Goal: Check status: Check status

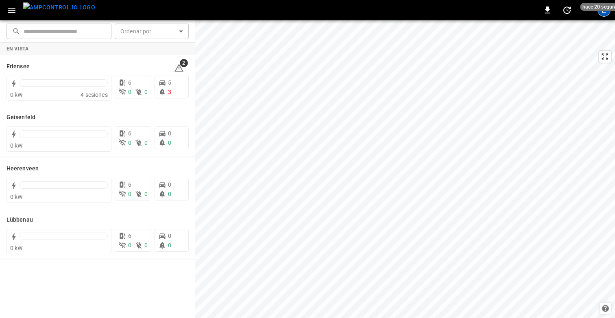
click at [603, 11] on div "E" at bounding box center [604, 10] width 13 height 13
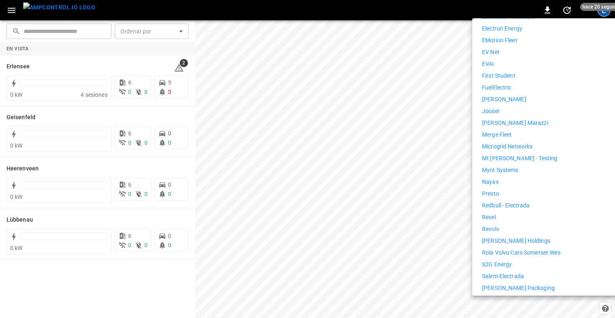
scroll to position [412, 0]
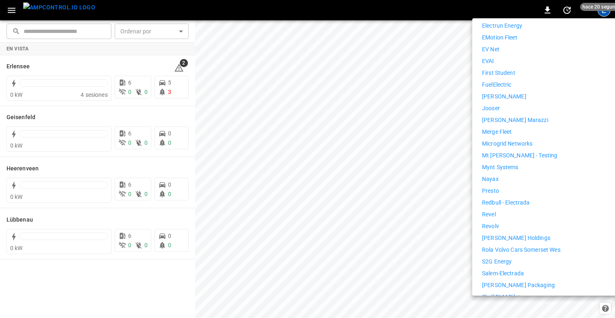
click at [504, 210] on li "Revel" at bounding box center [557, 214] width 150 height 9
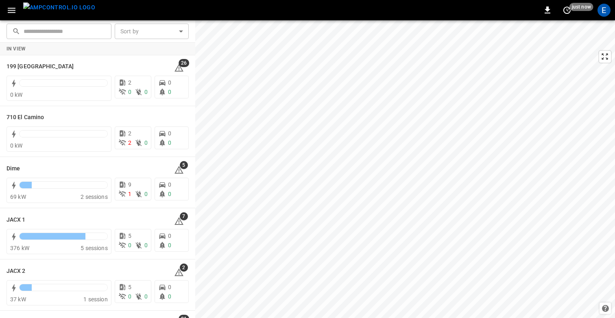
click at [11, 11] on icon "button" at bounding box center [12, 10] width 10 height 10
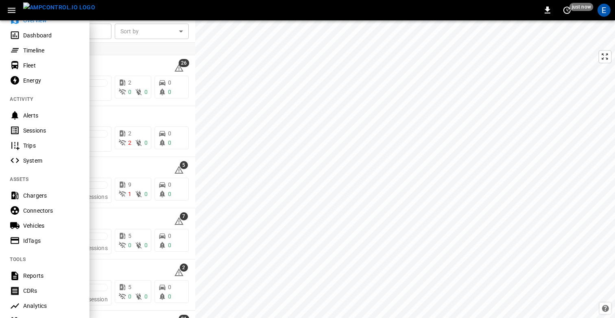
scroll to position [33, 0]
click at [35, 129] on div "Sessions" at bounding box center [51, 130] width 57 height 8
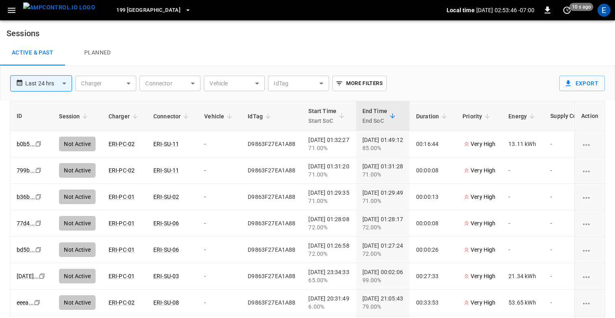
click at [120, 9] on span "199 Erie" at bounding box center [148, 10] width 64 height 9
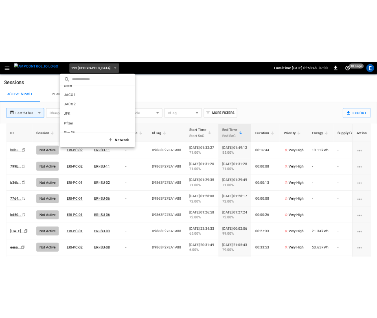
scroll to position [53, 0]
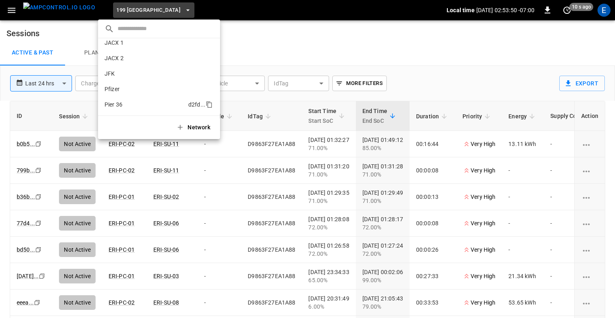
click at [128, 106] on p "Pier 36" at bounding box center [145, 105] width 81 height 8
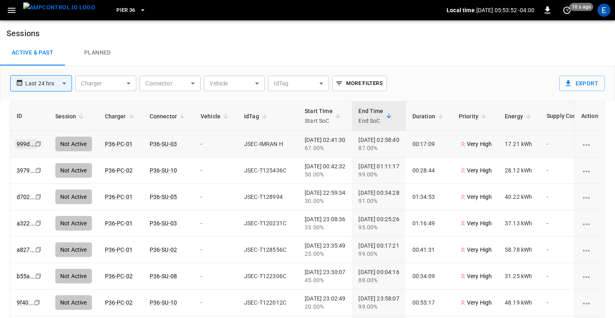
click at [21, 141] on link "999d ..." at bounding box center [26, 144] width 22 height 10
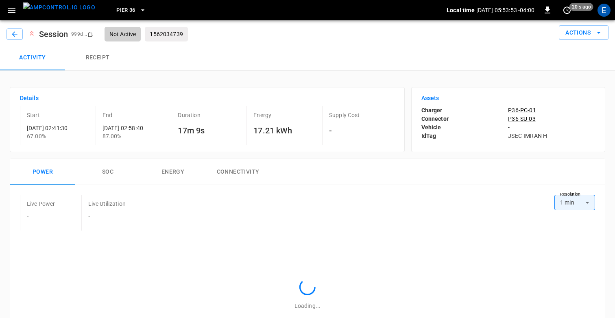
click at [109, 61] on button "Receipt" at bounding box center [97, 58] width 65 height 26
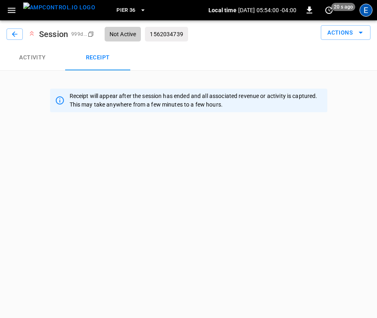
click at [367, 11] on div "E" at bounding box center [365, 10] width 13 height 13
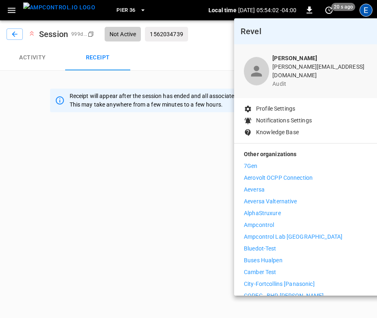
click at [133, 185] on div at bounding box center [188, 159] width 377 height 318
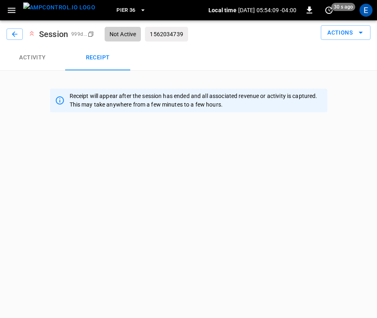
click at [48, 119] on html "Pier 36 Local time 2025-10-13 05:54:09 -04:00 0 30 s ago E Session 999d ... Cop…" at bounding box center [188, 59] width 377 height 119
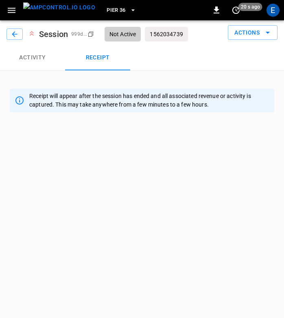
click at [114, 119] on html "Pier 36 Local time 2025-10-13 05:58:45 -04:00 0 20 s ago E Session 999d ... Cop…" at bounding box center [142, 59] width 284 height 119
click at [278, 13] on div "E" at bounding box center [273, 10] width 13 height 13
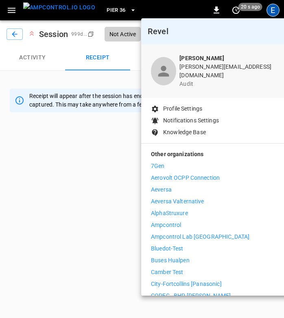
click at [98, 159] on div at bounding box center [142, 159] width 284 height 318
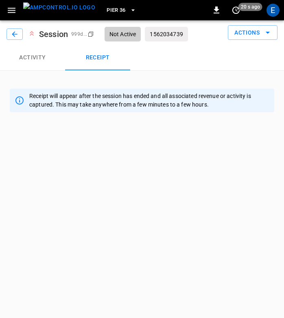
click at [107, 9] on span "Pier 36" at bounding box center [116, 10] width 19 height 9
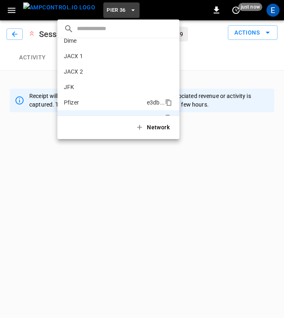
scroll to position [53, 0]
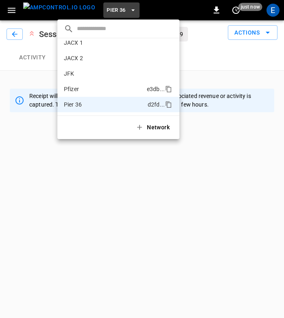
click at [81, 87] on p "Pfizer" at bounding box center [104, 89] width 80 height 8
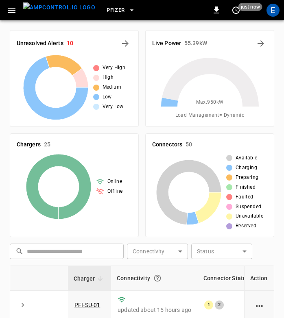
click at [18, 27] on div "Unresolved Alerts 10 Very High High Medium Low Very Low" at bounding box center [71, 75] width 136 height 103
click at [277, 6] on div "E" at bounding box center [273, 10] width 13 height 13
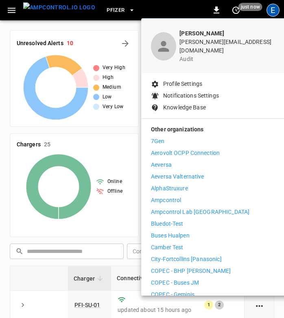
scroll to position [26, 0]
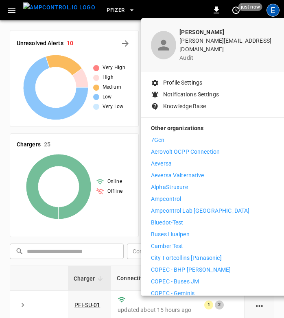
drag, startPoint x: 193, startPoint y: 206, endPoint x: 197, endPoint y: 215, distance: 9.8
click at [197, 219] on li "Bluedot-Test" at bounding box center [226, 223] width 150 height 9
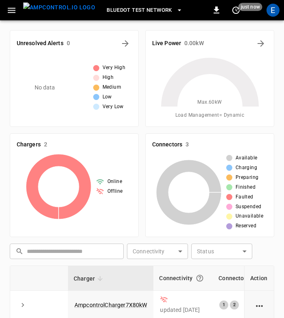
click at [8, 5] on icon "button" at bounding box center [12, 10] width 10 height 10
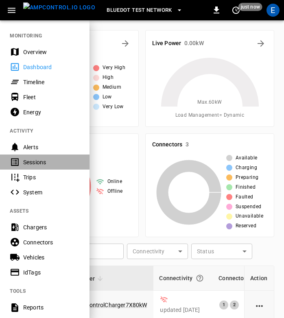
click at [37, 162] on div "Sessions" at bounding box center [51, 162] width 57 height 8
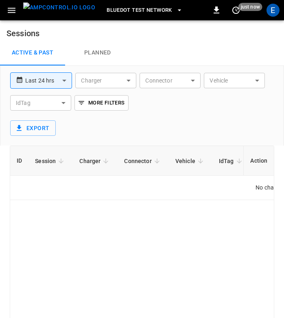
click at [45, 81] on body "**********" at bounding box center [142, 195] width 284 height 390
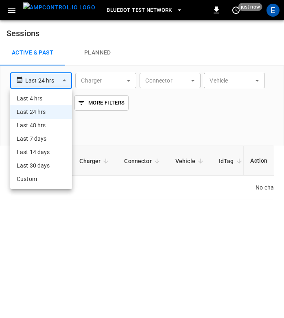
click at [48, 166] on li "Last 30 days" at bounding box center [41, 165] width 62 height 13
type input "**********"
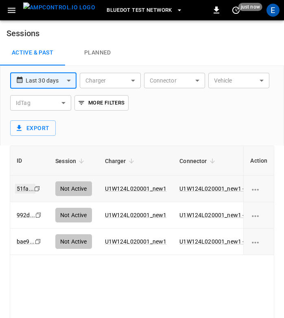
click at [20, 187] on link "51fa ..." at bounding box center [25, 189] width 20 height 10
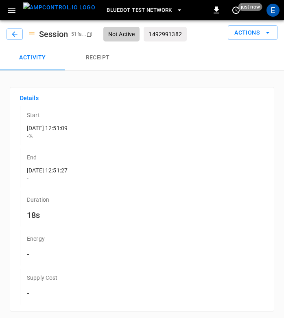
click at [92, 56] on button "Receipt" at bounding box center [97, 58] width 65 height 26
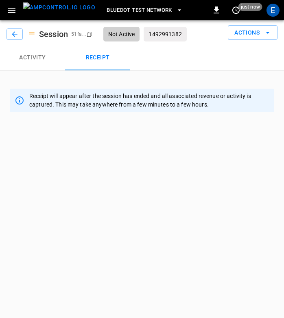
click at [89, 119] on html "Bluedot Test Network Local time 2025-10-13 11:59:50 +02:00 0 just now E Session…" at bounding box center [142, 59] width 284 height 119
click at [21, 34] on button "button" at bounding box center [15, 33] width 16 height 11
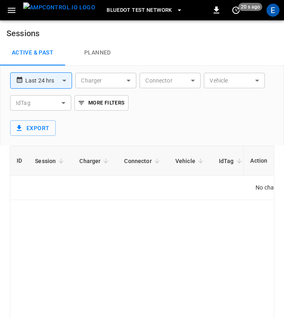
click at [28, 78] on body "**********" at bounding box center [142, 195] width 284 height 390
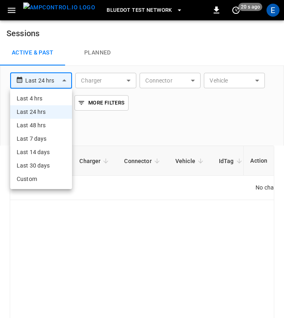
click at [33, 165] on li "Last 30 days" at bounding box center [41, 165] width 62 height 13
type input "**********"
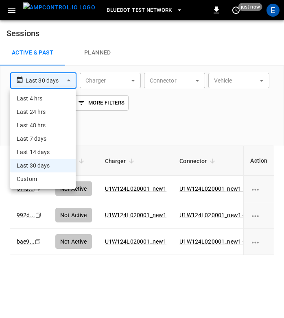
click at [28, 77] on body "**********" at bounding box center [142, 195] width 284 height 390
click at [39, 177] on li "Custom" at bounding box center [43, 179] width 66 height 13
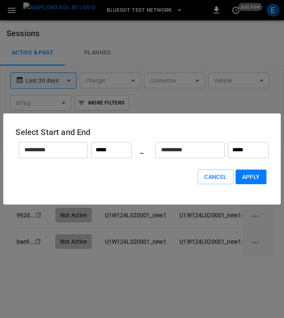
click at [44, 151] on input "**********" at bounding box center [49, 150] width 60 height 22
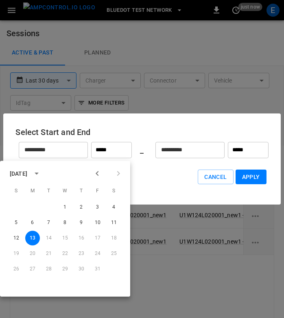
click at [96, 171] on icon "Previous month" at bounding box center [97, 174] width 10 height 10
click at [35, 204] on button "1" at bounding box center [32, 207] width 15 height 15
type input "**********"
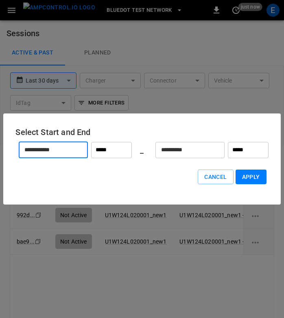
click at [183, 149] on input "**********" at bounding box center [185, 150] width 60 height 22
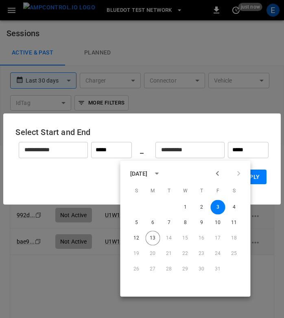
click at [230, 130] on h6 "Select Start and End" at bounding box center [141, 132] width 253 height 13
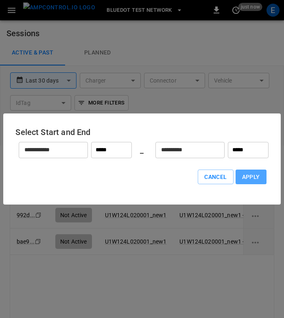
click at [254, 175] on button "Apply" at bounding box center [251, 177] width 31 height 15
type input "******"
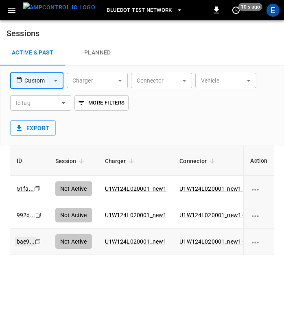
click at [22, 242] on link "bae9 ..." at bounding box center [25, 242] width 21 height 10
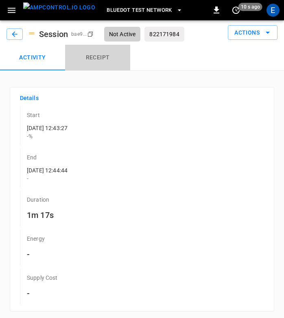
click at [96, 52] on button "Receipt" at bounding box center [97, 58] width 65 height 26
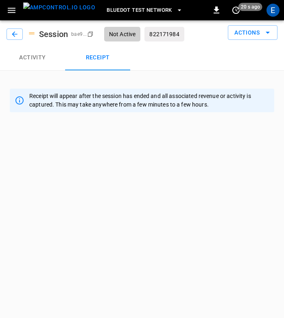
click at [168, 119] on html "Bluedot Test Network Local time 2025-10-13 12:00:37 +02:00 0 20 s ago E Session…" at bounding box center [142, 59] width 284 height 119
click at [147, 119] on html "Bluedot Test Network Local time 2025-10-13 12:00:53 +02:00 0 10 s ago E Session…" at bounding box center [142, 59] width 284 height 119
click at [274, 17] on div "E" at bounding box center [272, 9] width 15 height 15
click at [274, 15] on div "E" at bounding box center [273, 10] width 13 height 13
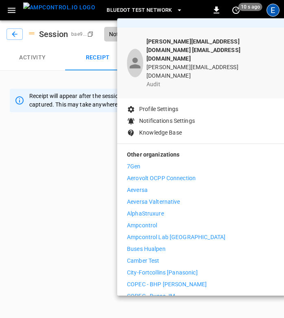
scroll to position [20, 0]
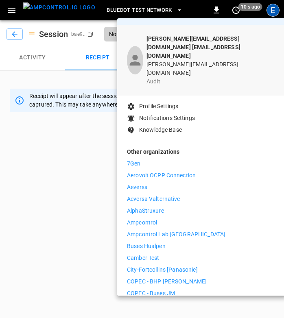
click at [41, 221] on div at bounding box center [142, 159] width 284 height 318
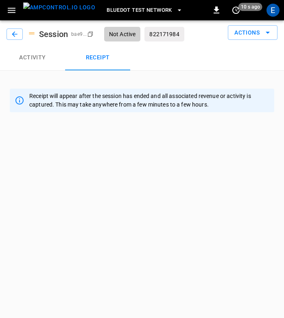
click at [107, 9] on span "Bluedot Test Network" at bounding box center [139, 10] width 65 height 9
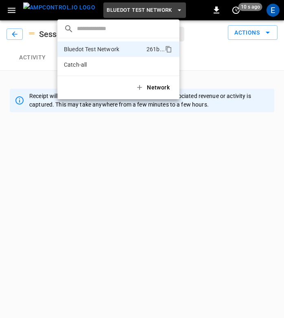
click at [276, 10] on div at bounding box center [142, 159] width 284 height 318
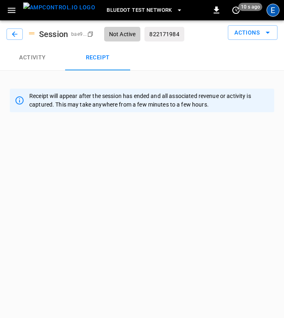
click at [271, 10] on div "E" at bounding box center [273, 10] width 13 height 13
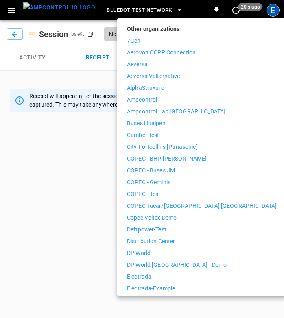
scroll to position [140, 0]
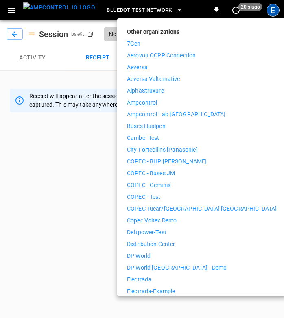
click at [175, 110] on p "Ampcontrol Lab [GEOGRAPHIC_DATA]" at bounding box center [176, 114] width 98 height 9
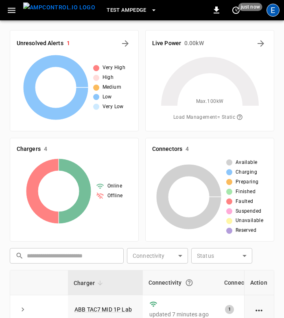
click at [269, 11] on div "E" at bounding box center [273, 10] width 13 height 13
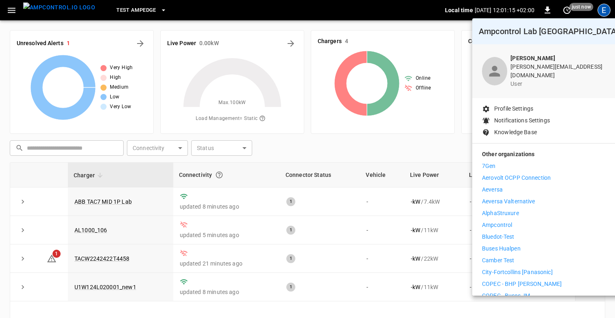
click at [9, 12] on div at bounding box center [307, 159] width 615 height 318
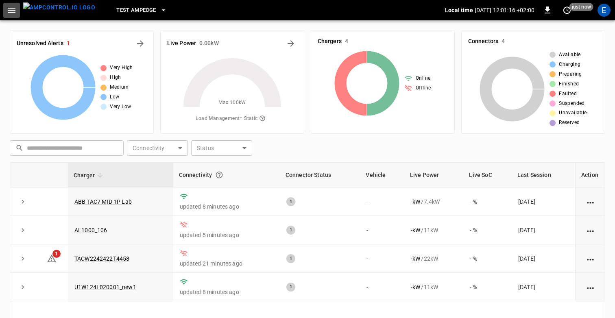
click at [12, 13] on icon "button" at bounding box center [12, 10] width 10 height 10
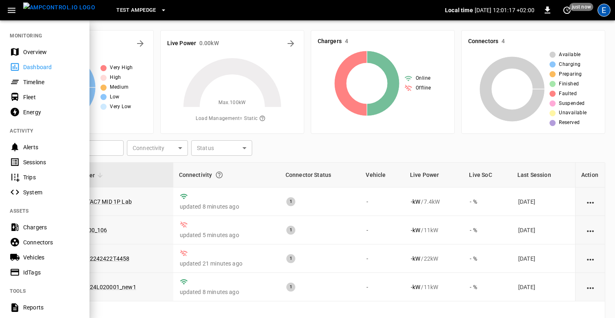
click at [284, 7] on div "E" at bounding box center [604, 10] width 13 height 13
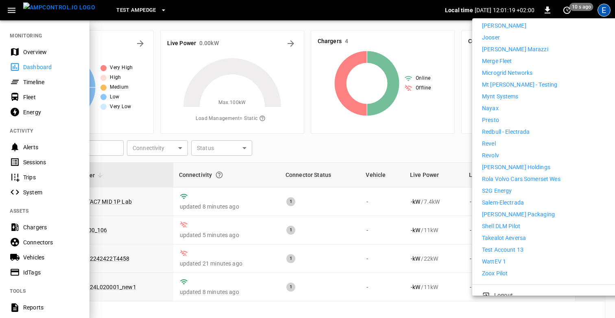
scroll to position [475, 0]
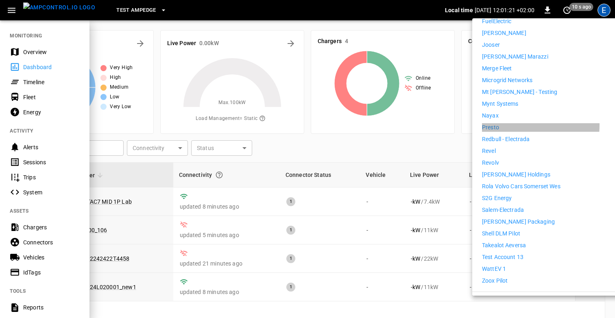
click at [284, 123] on p "Presto" at bounding box center [490, 127] width 17 height 9
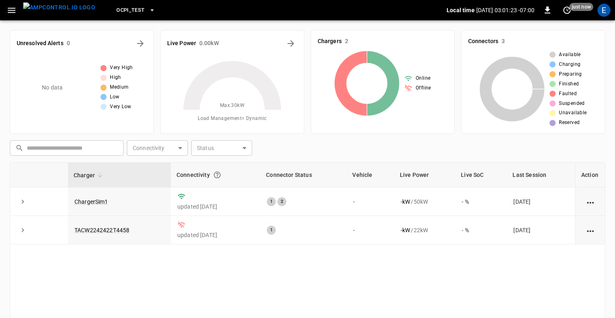
click at [11, 12] on icon "button" at bounding box center [12, 10] width 8 height 5
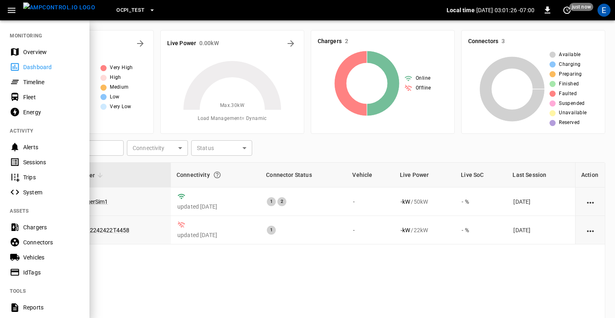
click at [38, 158] on div "Sessions" at bounding box center [51, 162] width 57 height 8
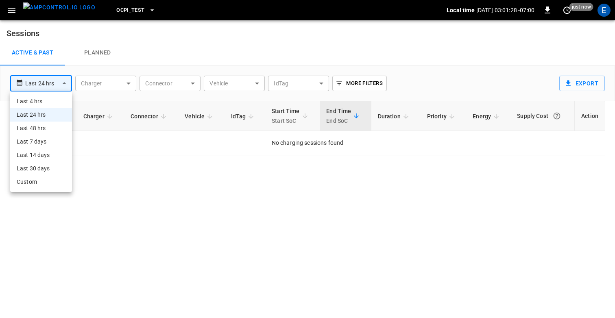
click at [57, 79] on body "**********" at bounding box center [307, 172] width 615 height 345
click at [47, 165] on li "Last 30 days" at bounding box center [41, 168] width 62 height 13
type input "**********"
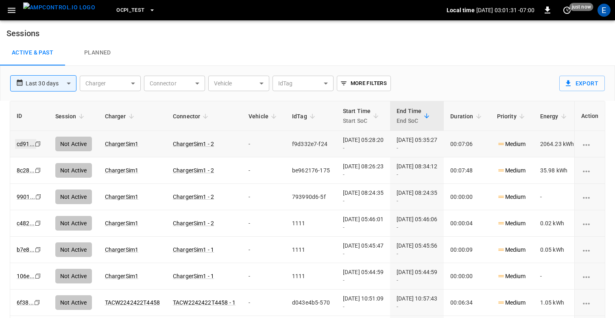
click at [20, 143] on link "cd91 ..." at bounding box center [25, 144] width 21 height 10
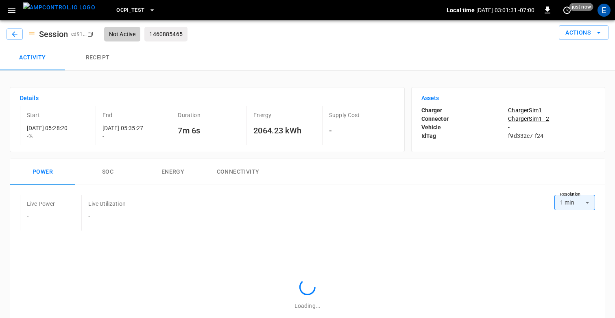
click at [93, 55] on button "Receipt" at bounding box center [97, 58] width 65 height 26
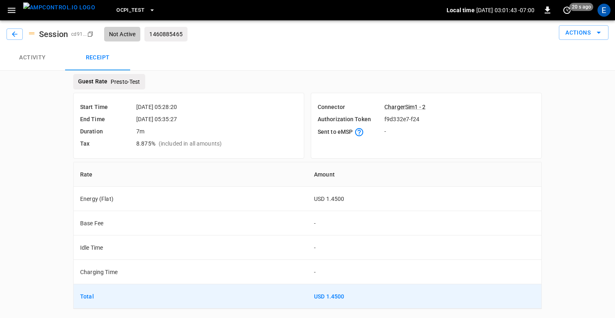
click at [415, 150] on div "Connector ChargerSim1 - 2 Authorization Token f9d332e7-f24 Sent to eMSP -" at bounding box center [426, 126] width 231 height 66
click at [546, 160] on div "Guest Rate Presto-Test Start Time [DATE] 05:28:20 End Time [DATE] 05:35:27 Dura…" at bounding box center [307, 191] width 488 height 235
click at [584, 152] on div "Guest Rate Presto-Test Start Time [DATE] 05:28:20 End Time [DATE] 05:35:27 Dura…" at bounding box center [307, 195] width 615 height 229
click at [338, 48] on div "Activity Receipt" at bounding box center [307, 58] width 615 height 26
click at [6, 145] on div "Guest Rate Presto-Test Start Time [DATE] 05:28:20 End Time [DATE] 05:35:27 Dura…" at bounding box center [307, 195] width 615 height 229
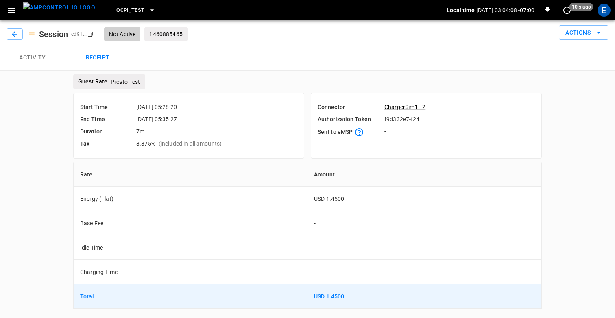
click at [34, 192] on div "Guest Rate Presto-Test Start Time [DATE] 05:28:20 End Time [DATE] 05:35:27 Dura…" at bounding box center [307, 195] width 615 height 229
click at [588, 191] on div "Guest Rate Presto-Test Start Time [DATE] 05:28:20 End Time [DATE] 05:35:27 Dura…" at bounding box center [307, 195] width 615 height 229
click at [592, 229] on div "Guest Rate Presto-Test Start Time [DATE] 05:28:20 End Time [DATE] 05:35:27 Dura…" at bounding box center [307, 195] width 615 height 229
click at [286, 49] on div "Activity Receipt" at bounding box center [307, 58] width 615 height 26
